Goal: Information Seeking & Learning: Learn about a topic

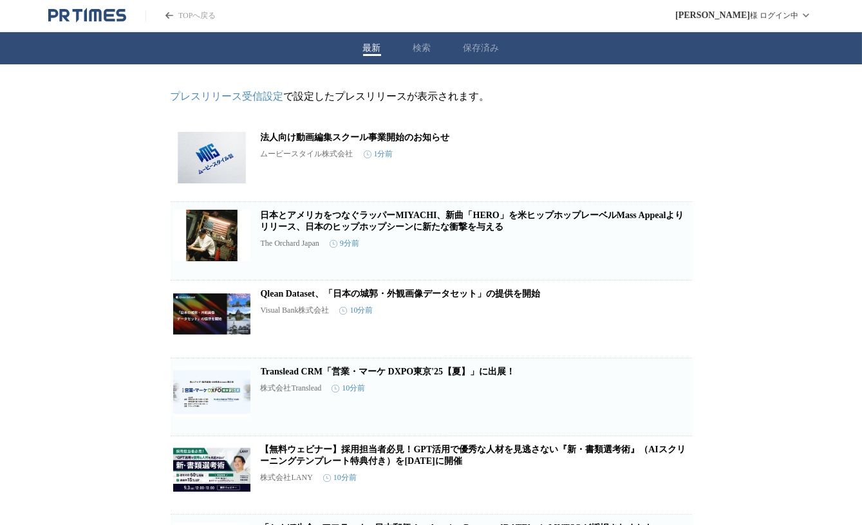
click at [420, 52] on button "検索" at bounding box center [422, 48] width 18 height 12
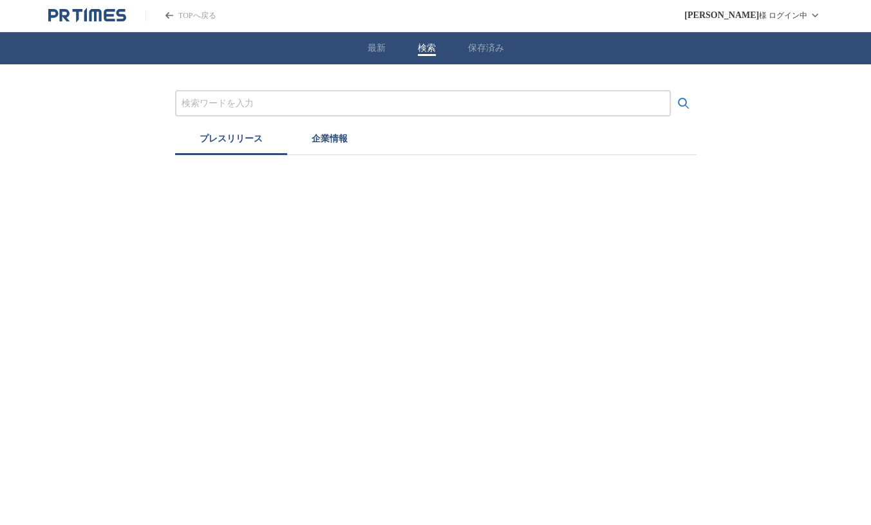
click at [328, 102] on input "プレスリリースおよび企業を検索する" at bounding box center [423, 104] width 483 height 14
type input "か"
click at [671, 91] on button "検索する" at bounding box center [684, 104] width 26 height 26
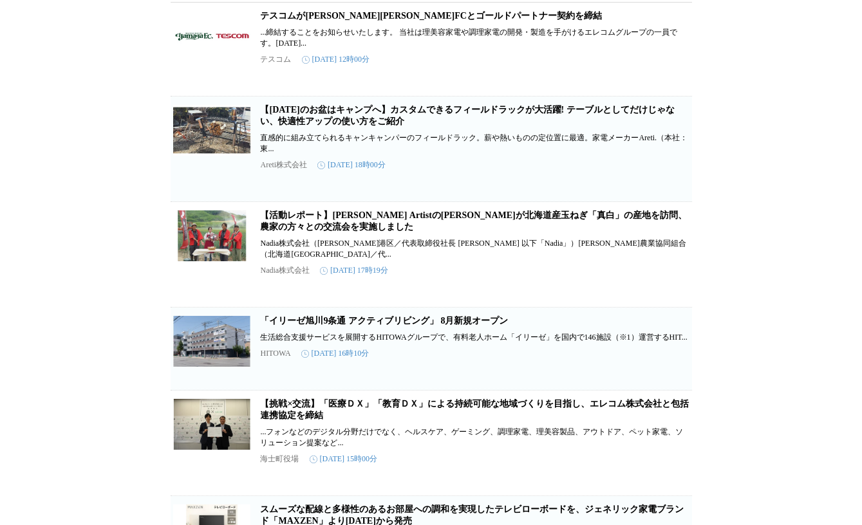
scroll to position [258, 0]
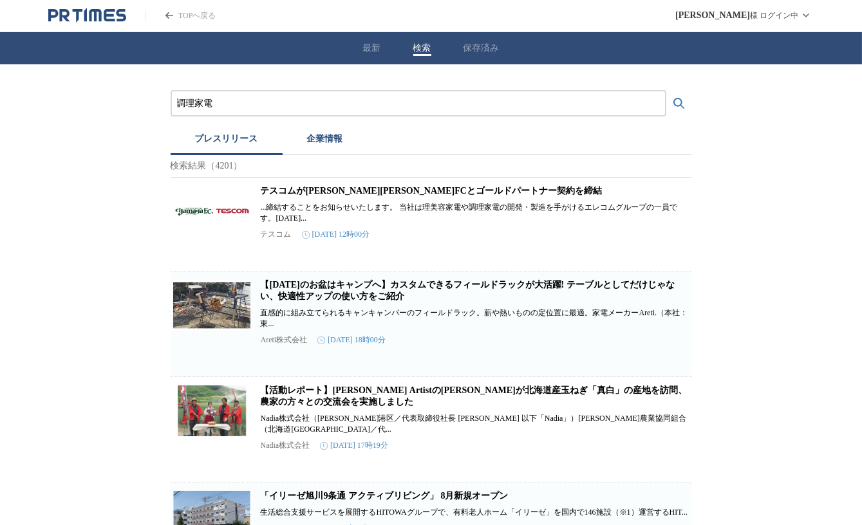
scroll to position [0, 0]
click at [227, 104] on input "調理家電" at bounding box center [418, 104] width 483 height 14
type input "調"
type input "ｓ"
click at [666, 91] on button "検索する" at bounding box center [679, 104] width 26 height 26
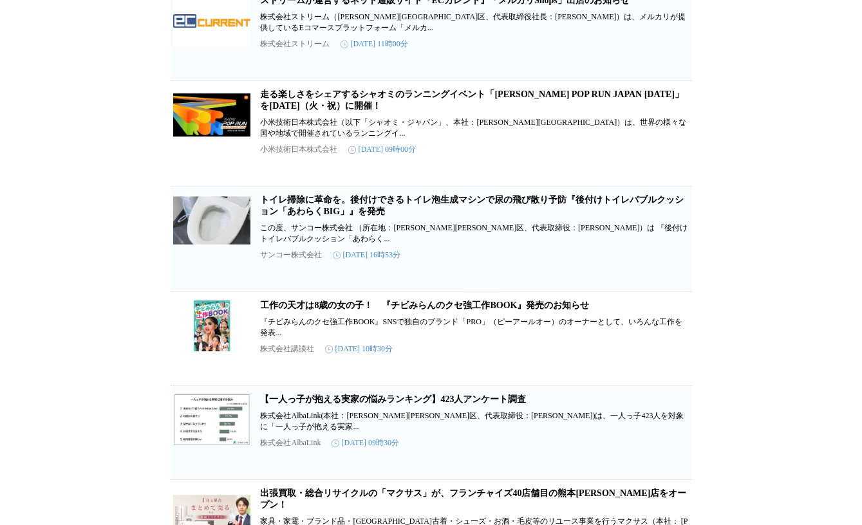
scroll to position [1885, 0]
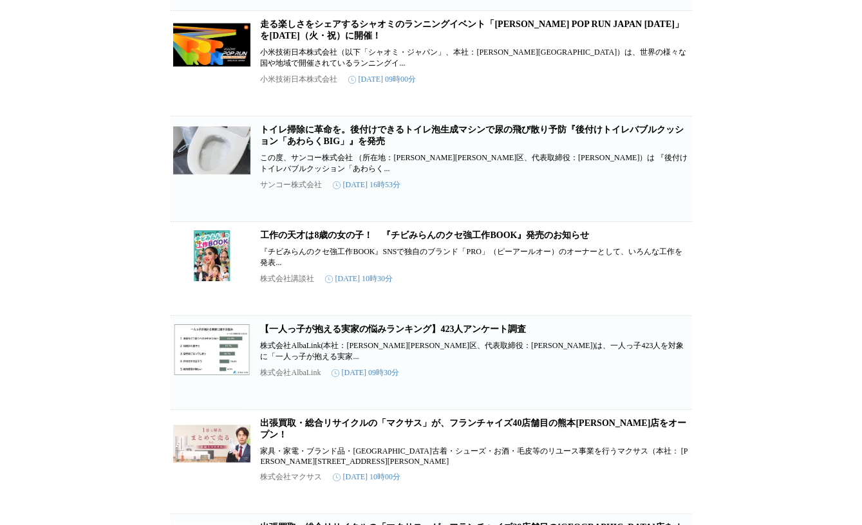
click at [78, 185] on div "掃除　家電 プレスリリース 企業情報 検索結果（3365） MOVA最上位モデル・360度全方向ブラシ搭載コードレス掃除機「I10」が、8月8日よりAmazo…" at bounding box center [431, 157] width 862 height 4049
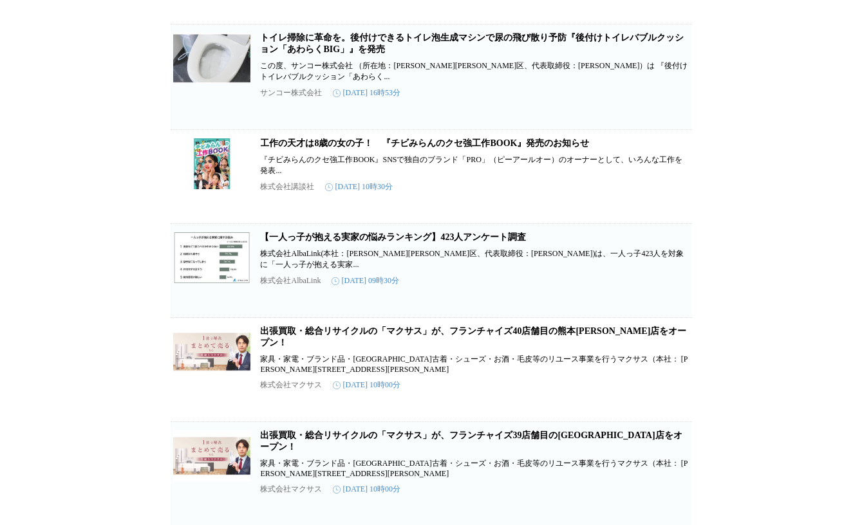
scroll to position [2026, 0]
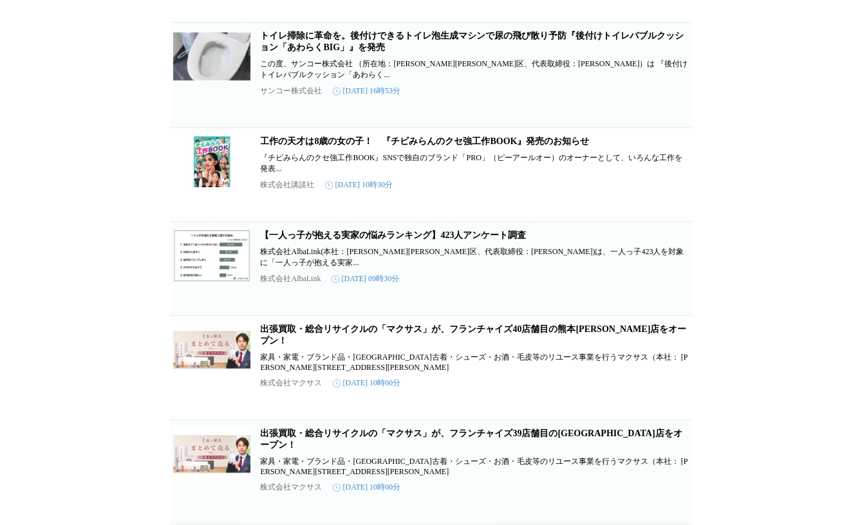
click at [292, 52] on link "トイレ掃除に革命を。後付けできるトイレ泡生成マシンで尿の飛び散り予防『後付けトイレバブルクッション「あわらくBIG」』を発売" at bounding box center [473, 41] width 424 height 21
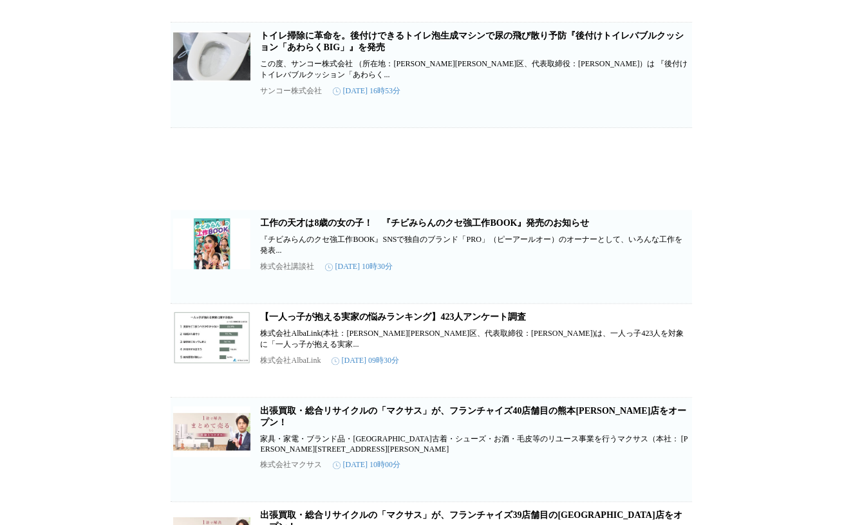
click at [122, 272] on div "掃除　家電 プレスリリース 企業情報 検索結果（3365） MOVA最上位モデル・360度全方向ブラシ搭載コードレス掃除機「I10」が、8月8日よりAmazo…" at bounding box center [431, 75] width 862 height 4072
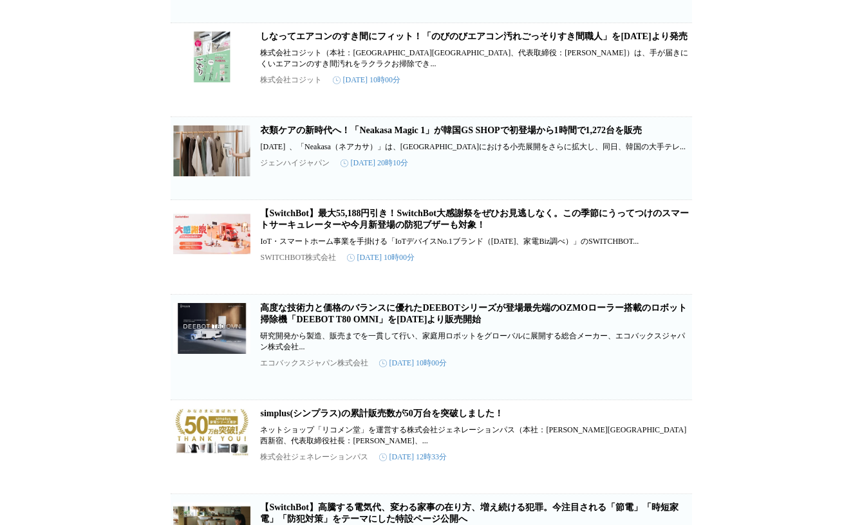
scroll to position [2916, 0]
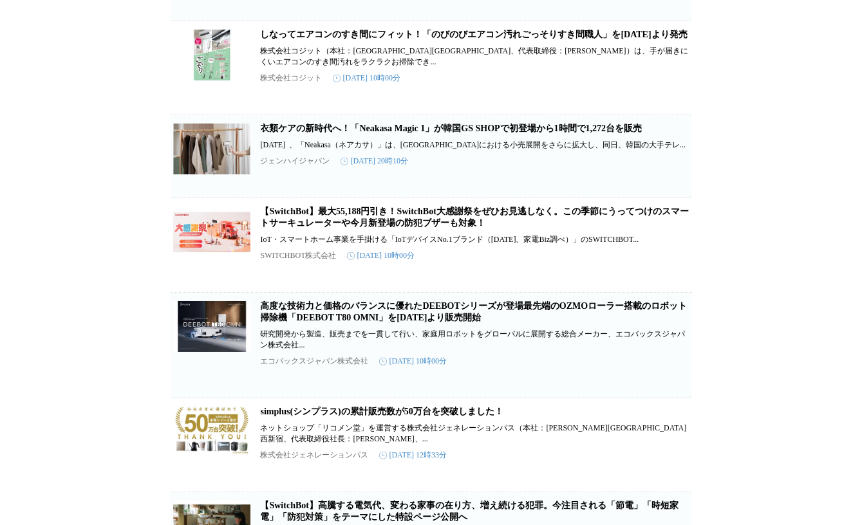
click at [292, 133] on link "衣類ケアの新時代へ！「Neakasa Magic 1」が韓国GS SHOPで初登場から1時間で1,272台を販売" at bounding box center [452, 129] width 382 height 10
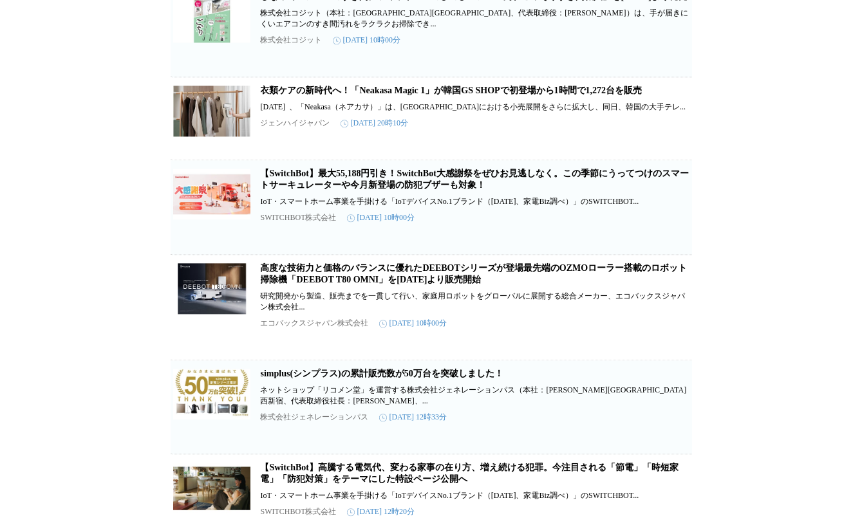
scroll to position [2804, 0]
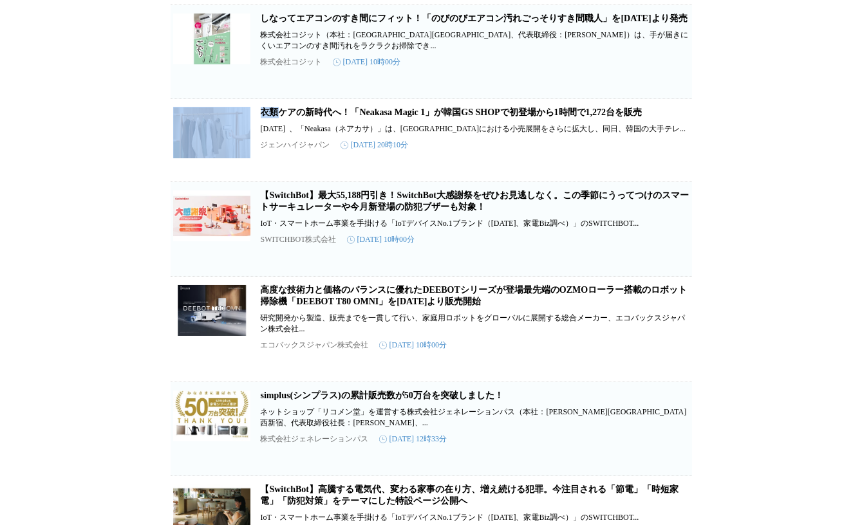
scroll to position [2827, 0]
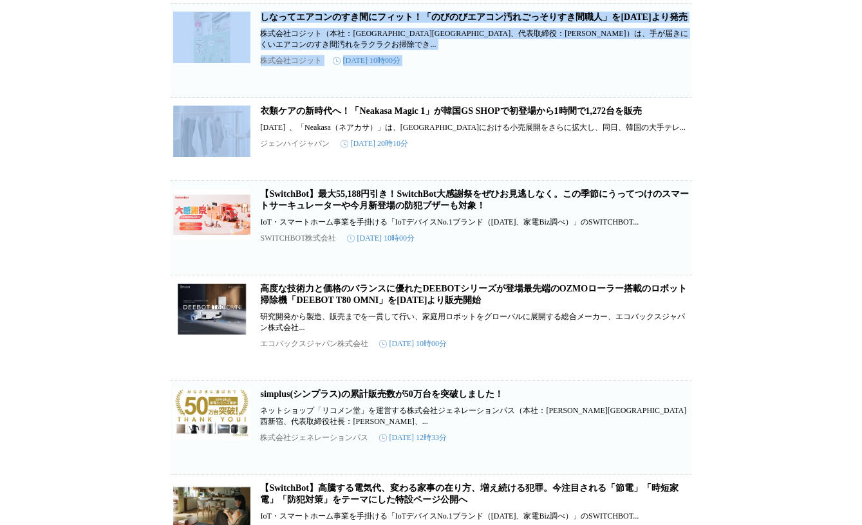
drag, startPoint x: 123, startPoint y: 218, endPoint x: 100, endPoint y: 108, distance: 113.0
drag, startPoint x: 100, startPoint y: 108, endPoint x: 48, endPoint y: 164, distance: 76.5
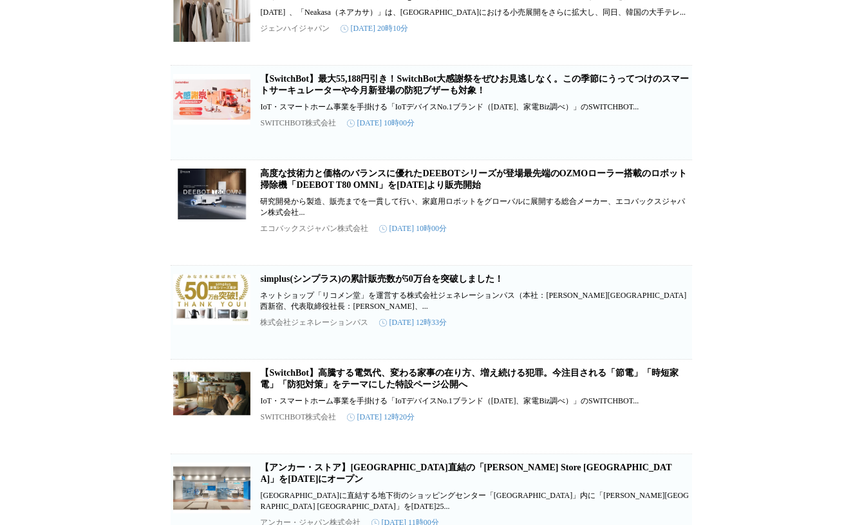
scroll to position [2944, 0]
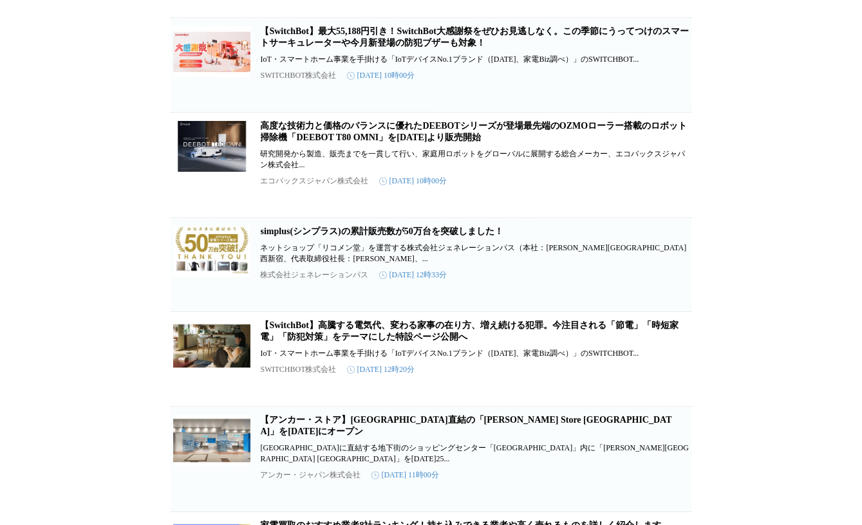
scroll to position [2992, 0]
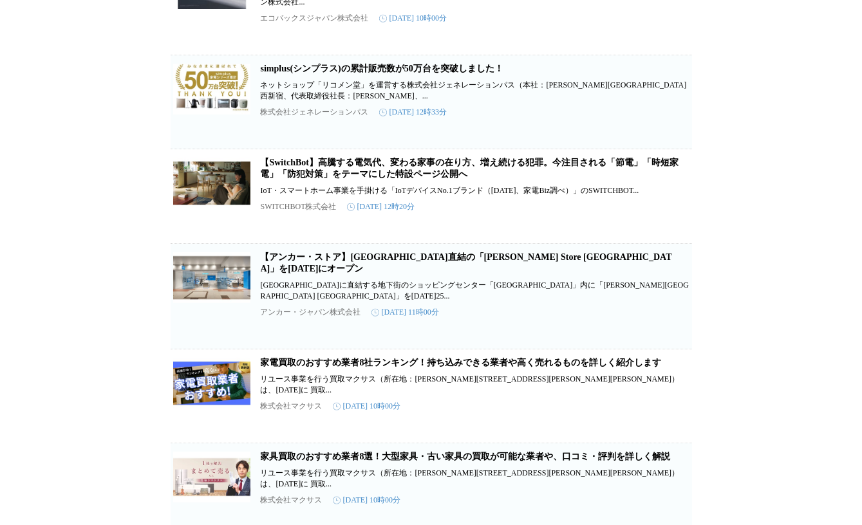
scroll to position [3155, 0]
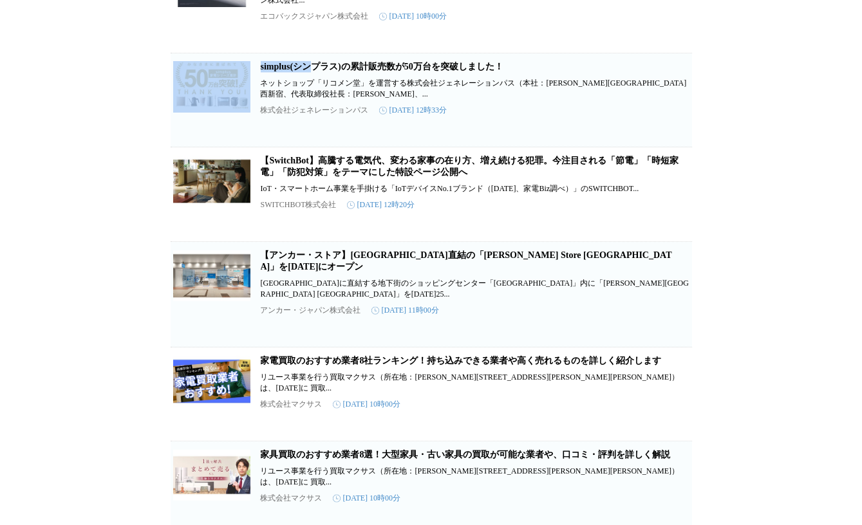
drag, startPoint x: 65, startPoint y: 180, endPoint x: 323, endPoint y: 178, distance: 257.6
click at [324, 71] on link "simplus(シンプラス)の累計販売数が50万台を突破しました！" at bounding box center [382, 67] width 243 height 10
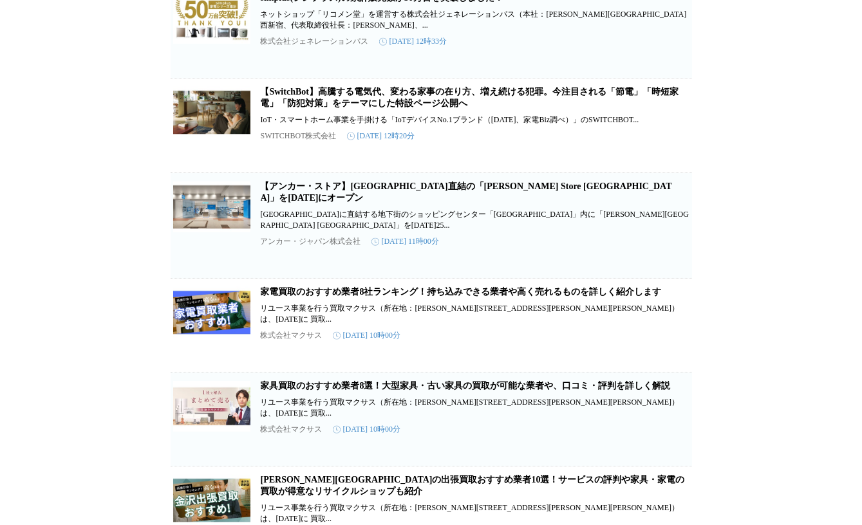
scroll to position [3226, 0]
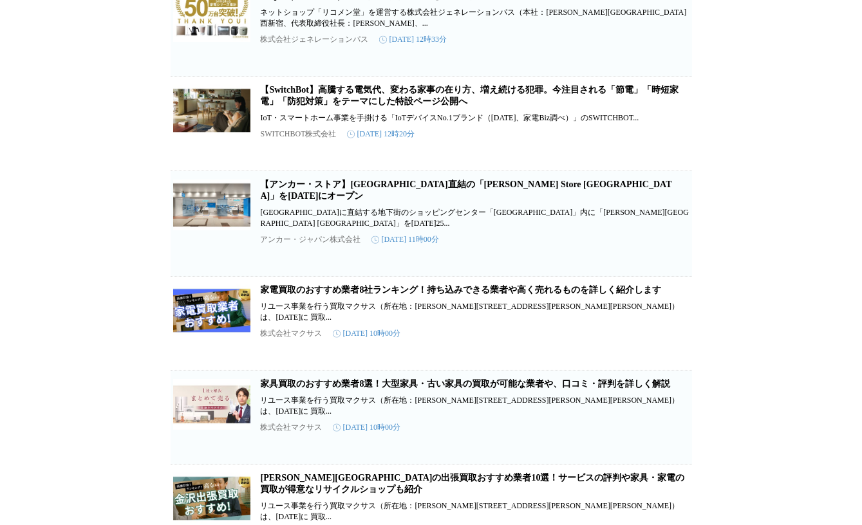
click at [319, 106] on link "【SwitchBot】高騰する電気代、変わる家事の在り方、増え続ける犯罪。今注目される「節電」「時短家電」「防犯対策」をテーマにした特設ページ公開へ" at bounding box center [470, 95] width 418 height 21
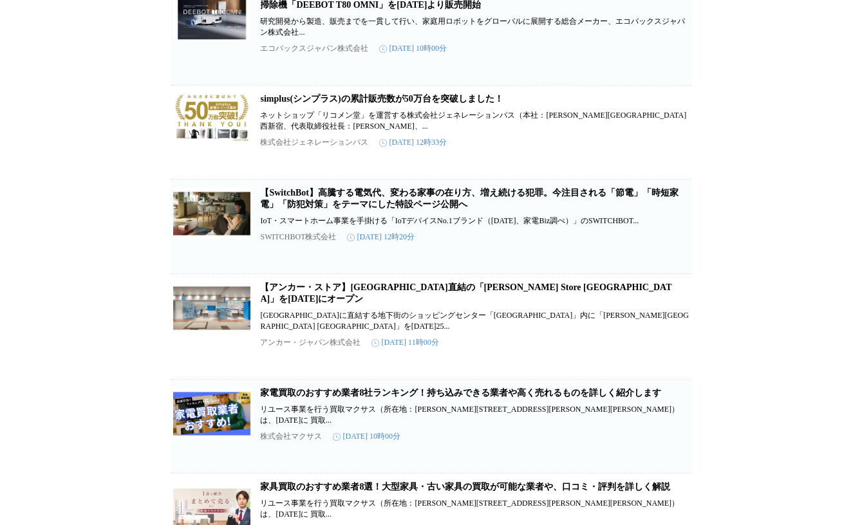
scroll to position [3337, 0]
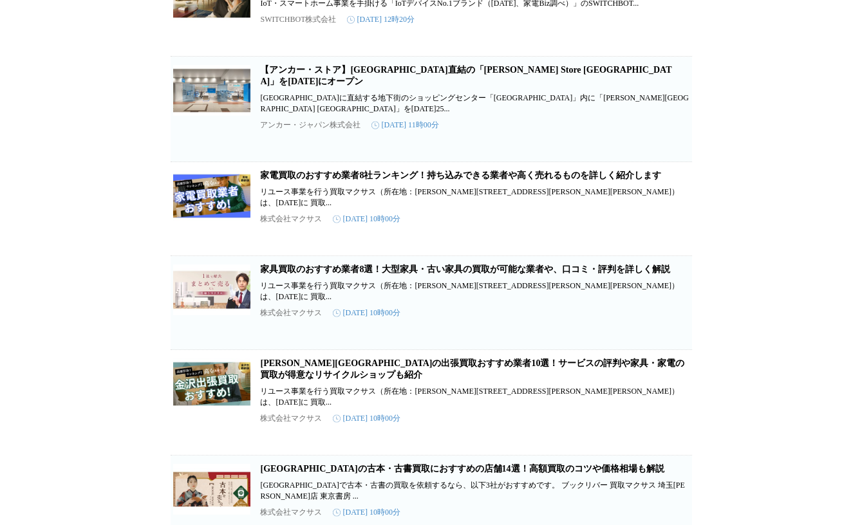
scroll to position [3342, 0]
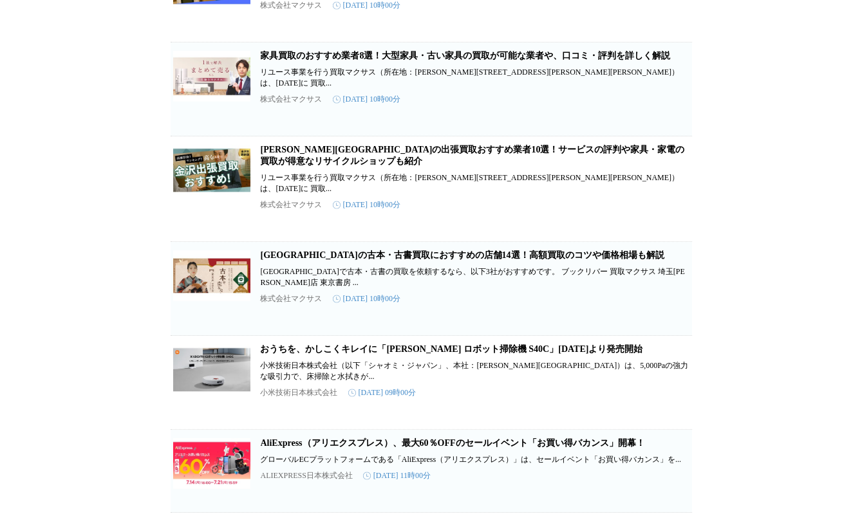
scroll to position [3554, 0]
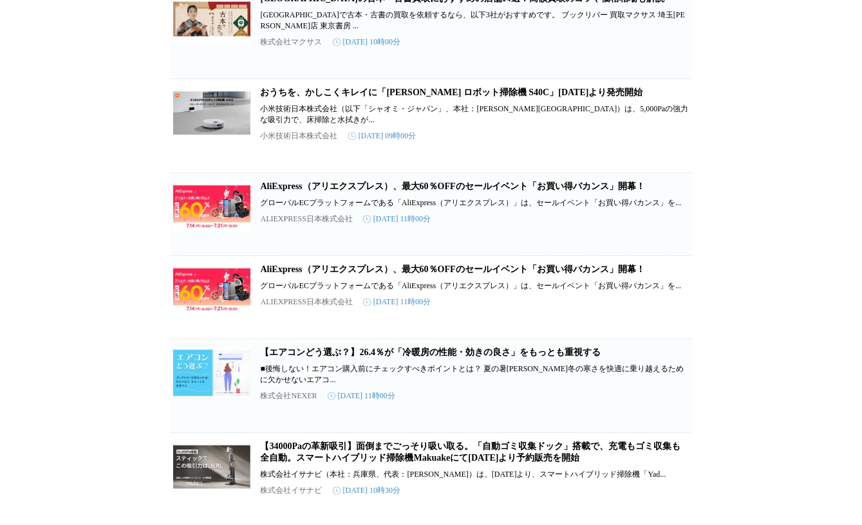
scroll to position [3834, 0]
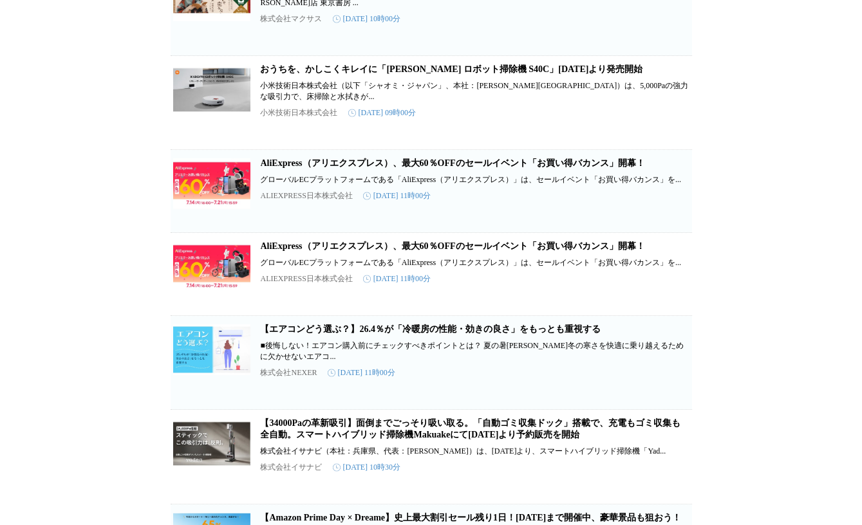
click at [278, 74] on link "おうちを、かしこくキレイに「Xiaomi ロボット掃除機 S40C」7月15日（火）より発売開始" at bounding box center [452, 69] width 382 height 10
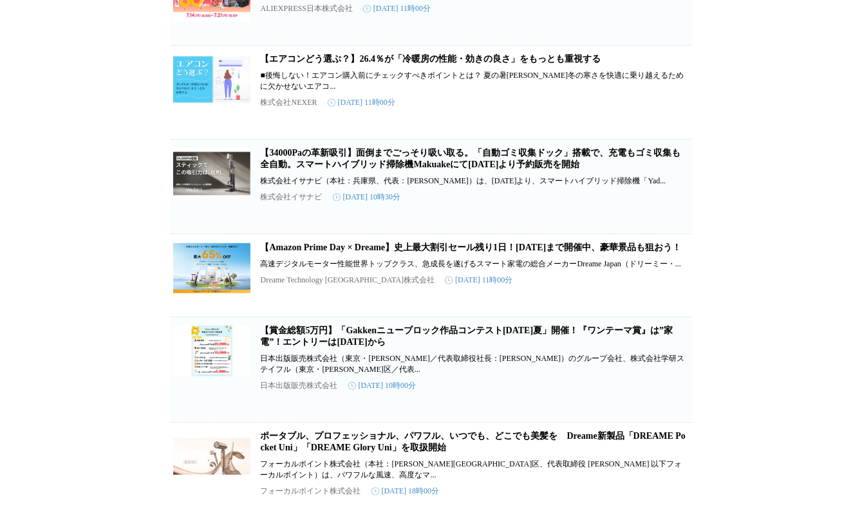
scroll to position [4045, 0]
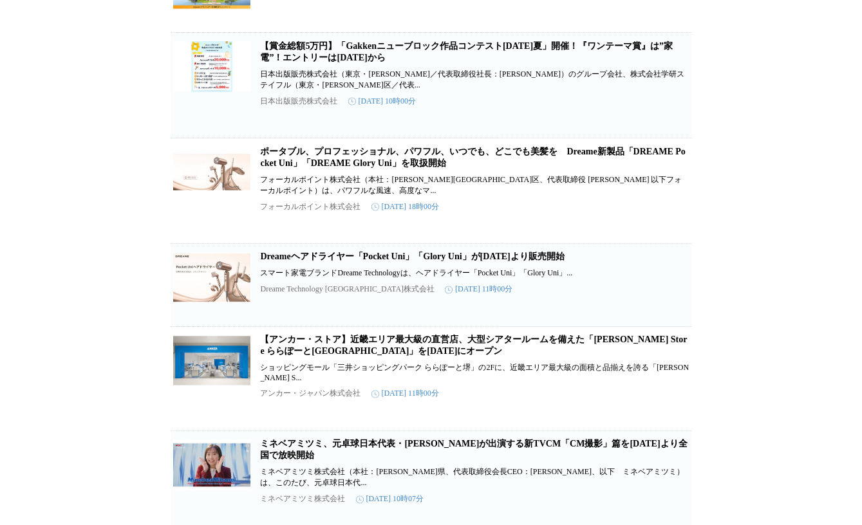
scroll to position [4508, 0]
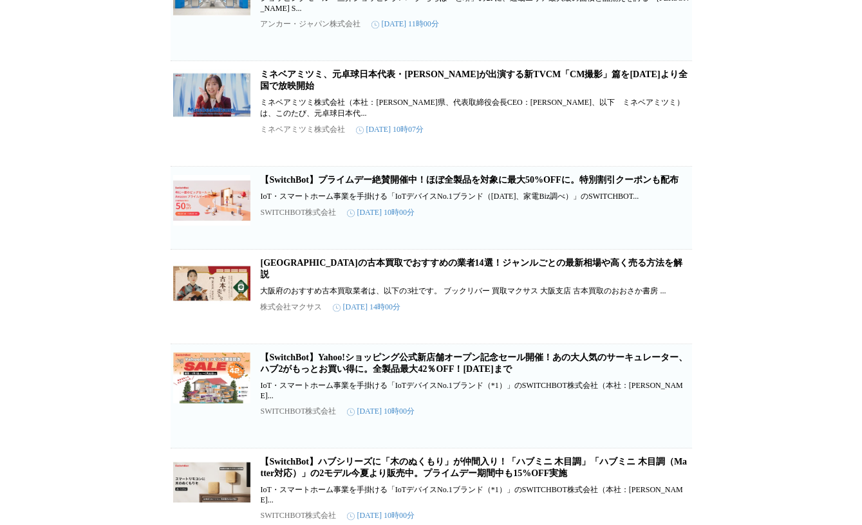
scroll to position [4771, 0]
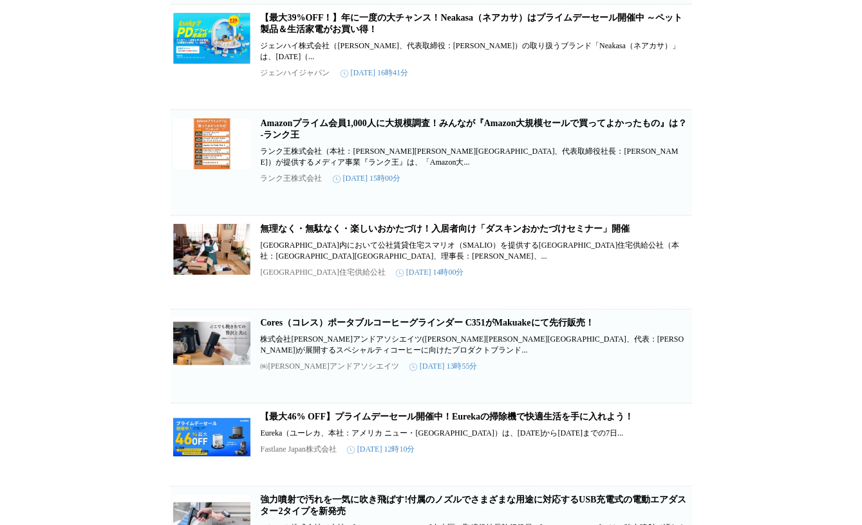
scroll to position [5403, 0]
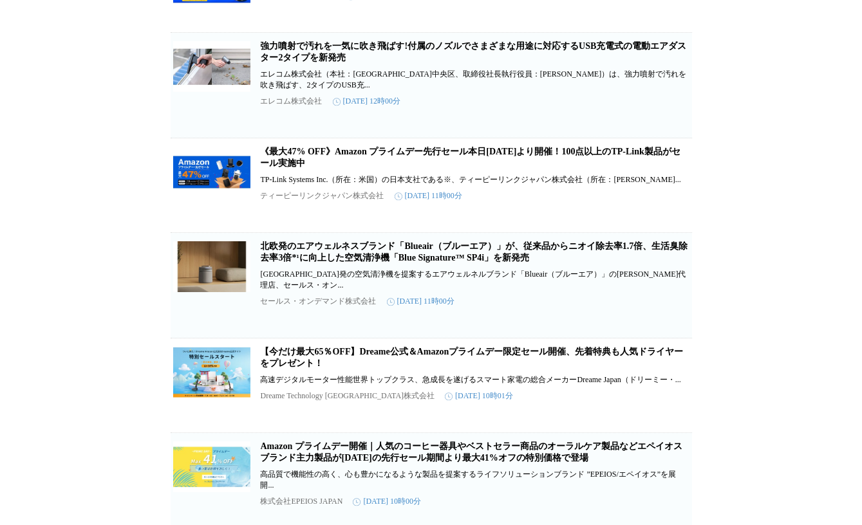
scroll to position [5879, 0]
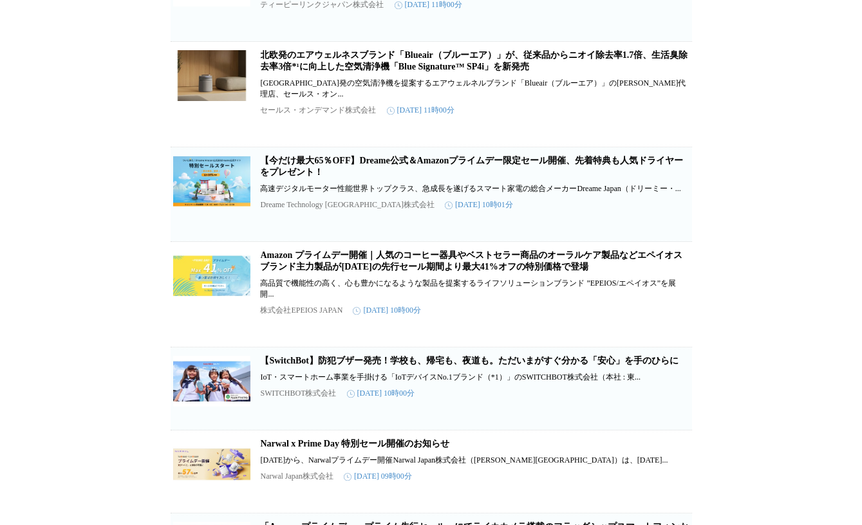
scroll to position [6156, 0]
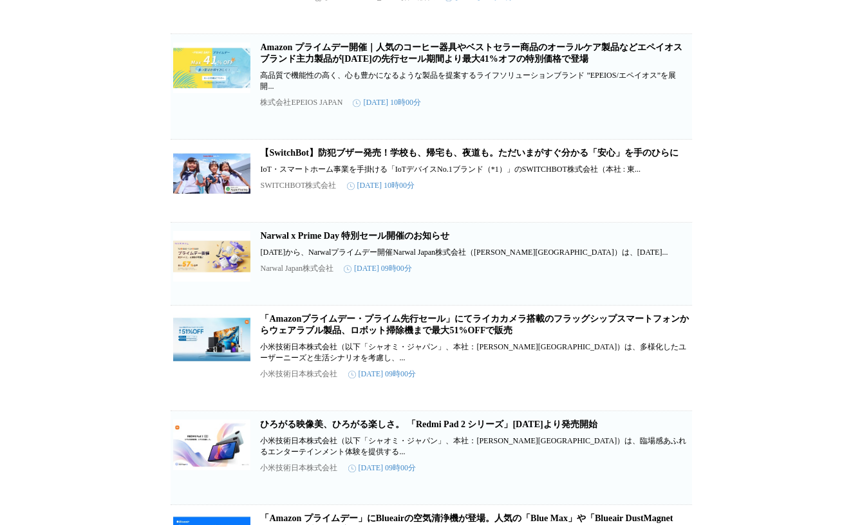
scroll to position [6254, 0]
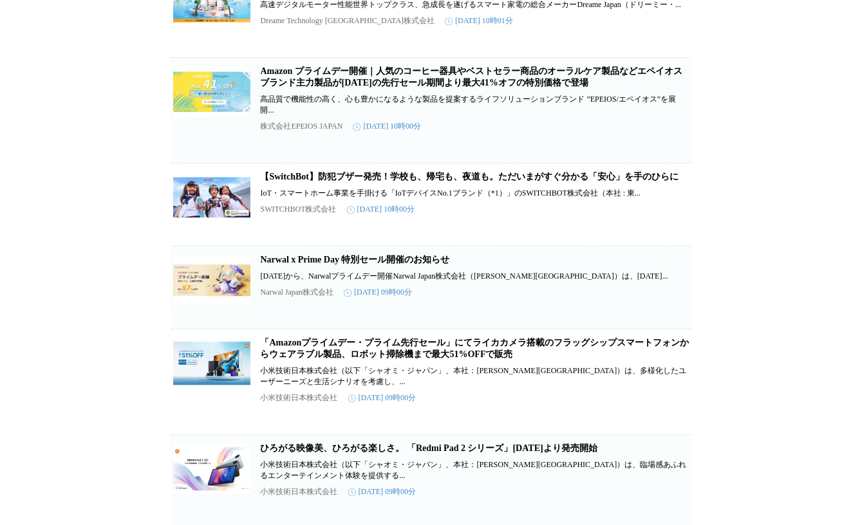
scroll to position [6231, 0]
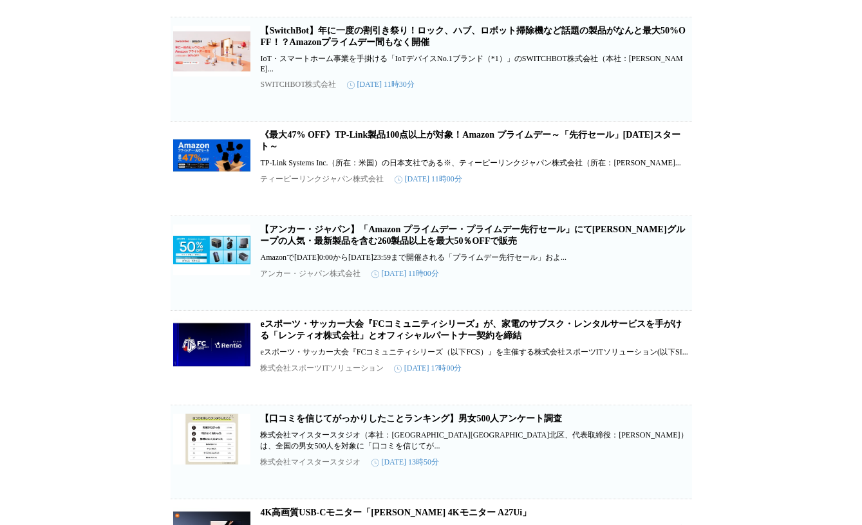
scroll to position [6933, 0]
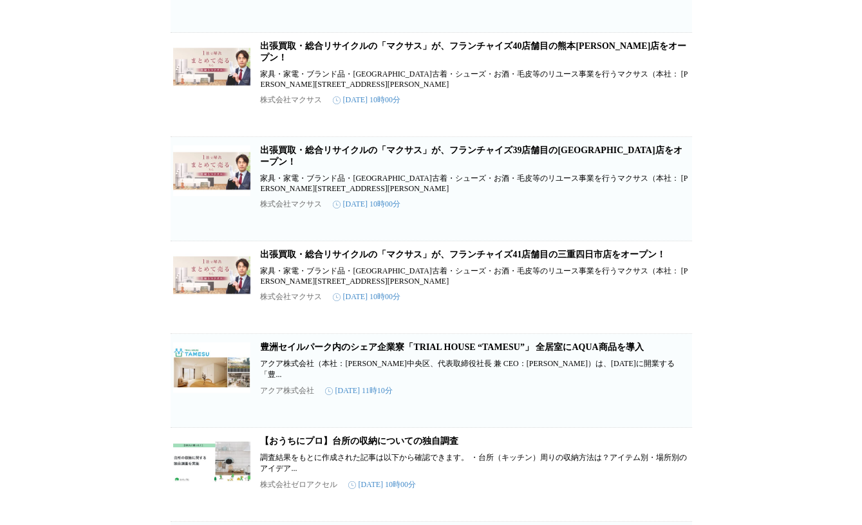
scroll to position [0, 0]
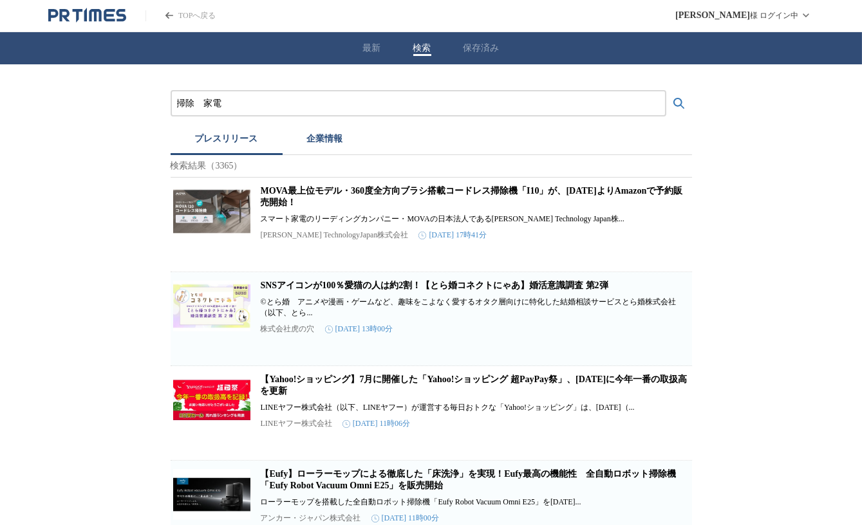
click at [300, 108] on input "掃除　家電" at bounding box center [418, 104] width 483 height 14
type input "掃"
type input "ブルー　エア"
click at [666, 91] on button "検索する" at bounding box center [679, 104] width 26 height 26
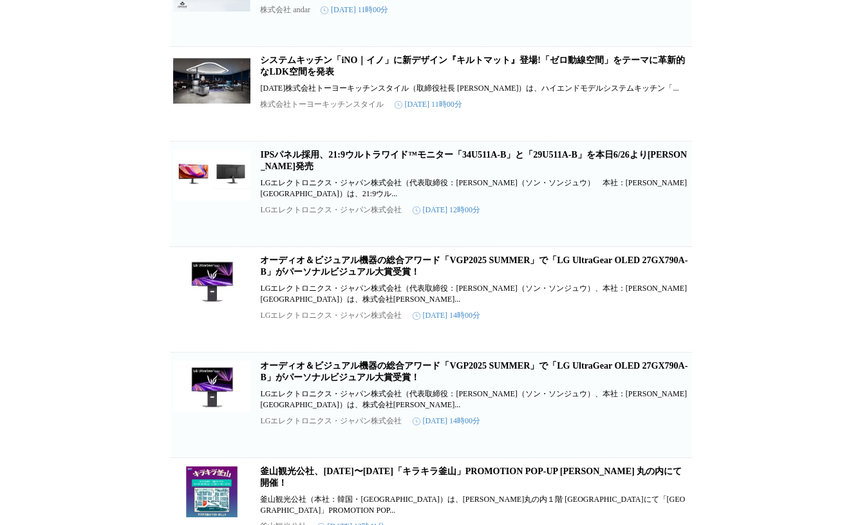
scroll to position [2153, 0]
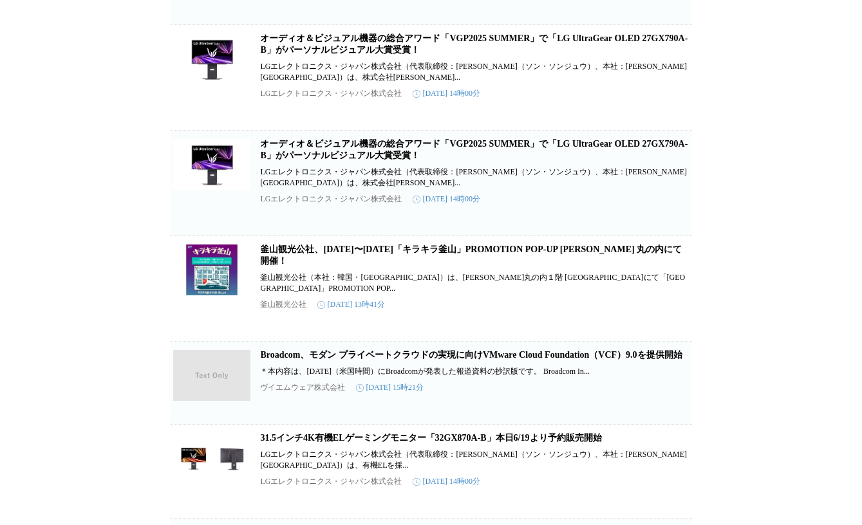
click at [784, 304] on div "ブルー　エア プレスリリース 企業情報 検索結果（981） おうちを、かしこくキレイに「Xiaomi ロボット掃除機 S40C」7月15日（火）より発売開始 …" at bounding box center [431, 15] width 862 height 4206
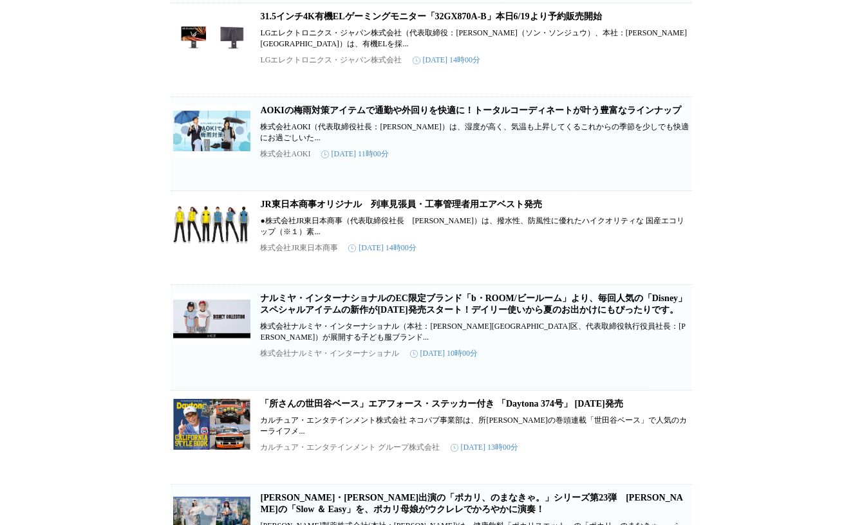
scroll to position [2597, 0]
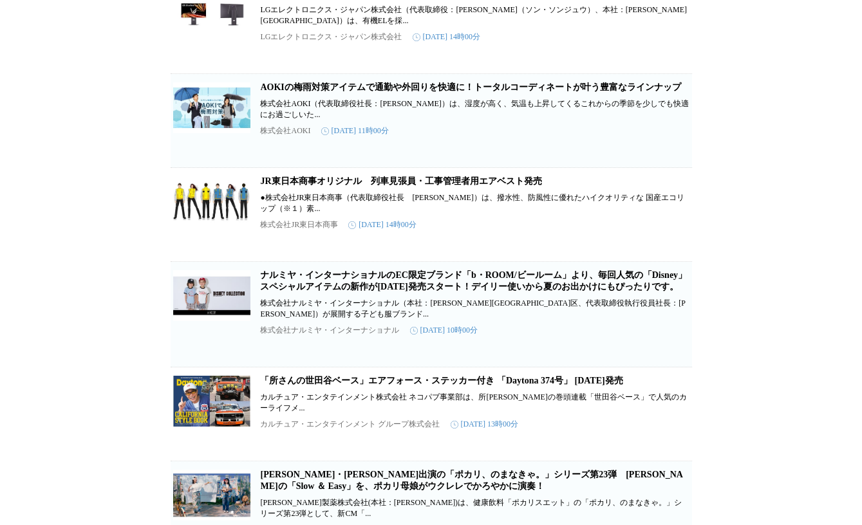
click at [540, 92] on link "AOKIの梅雨対策アイテムで通勤や外回りを快適に！トータルコーディネートが叶う豊富なラインナップ" at bounding box center [471, 87] width 420 height 10
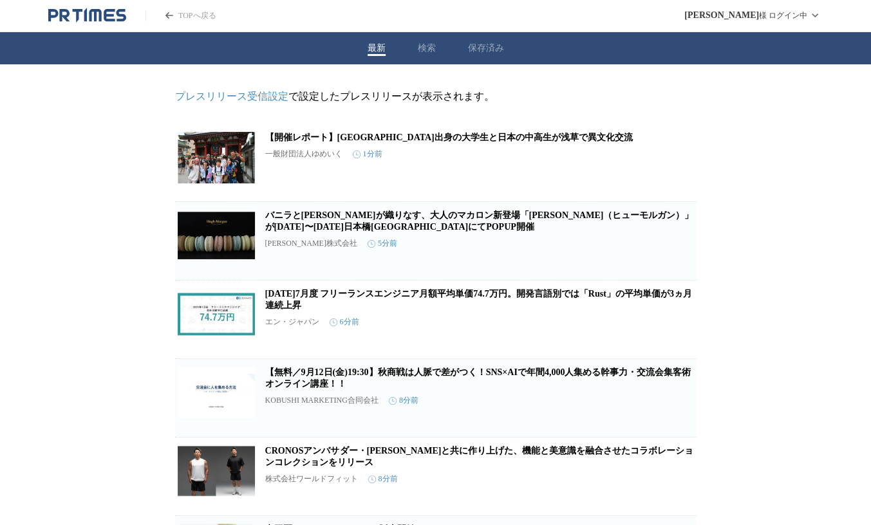
click at [427, 45] on button "検索" at bounding box center [427, 48] width 18 height 12
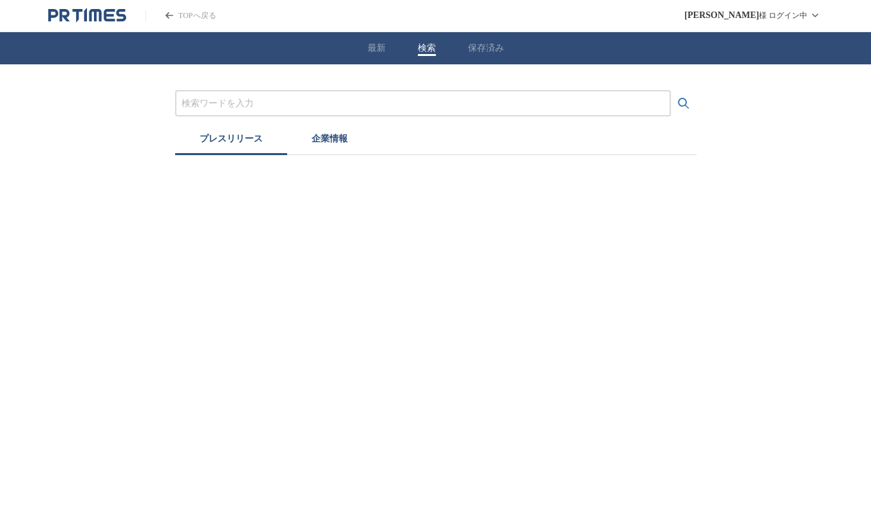
click at [287, 106] on input "プレスリリースおよび企業を検索する" at bounding box center [423, 104] width 483 height 14
paste input "セールス・オンデマンド株式会社"
type input "セールス・オンデマンド株式会社"
click at [671, 91] on button "検索する" at bounding box center [684, 104] width 26 height 26
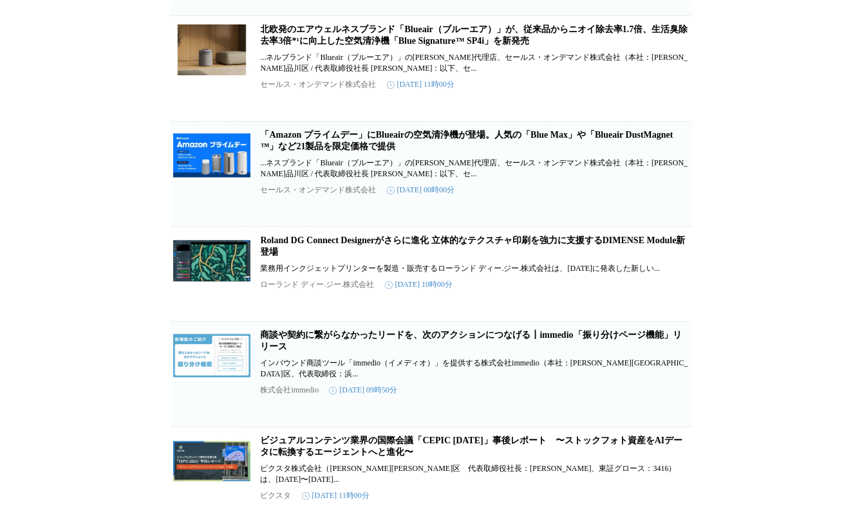
scroll to position [561, 0]
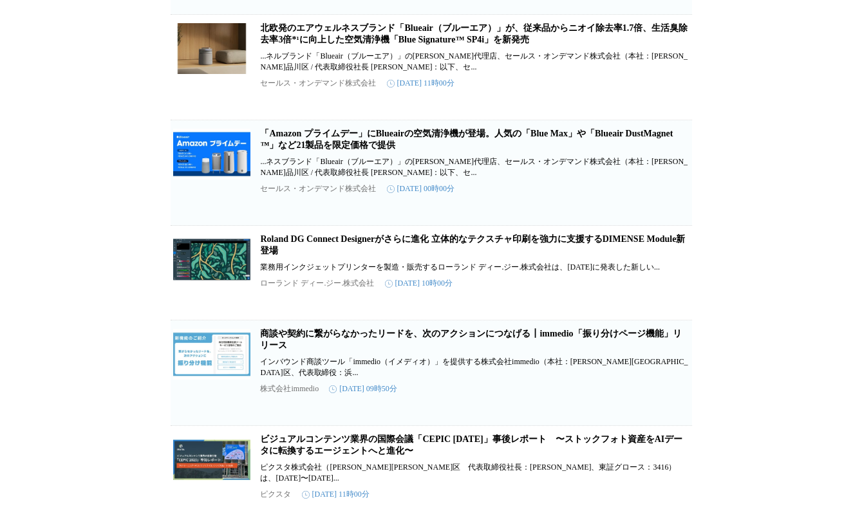
click at [290, 150] on link "「Amazon プライムデー」にBlueairの空気清浄機が登場。人気の「Blue Max」や「Blueair DustMagnet™」など21製品を限定価格…" at bounding box center [467, 139] width 413 height 21
